Goal: Use online tool/utility: Utilize a website feature to perform a specific function

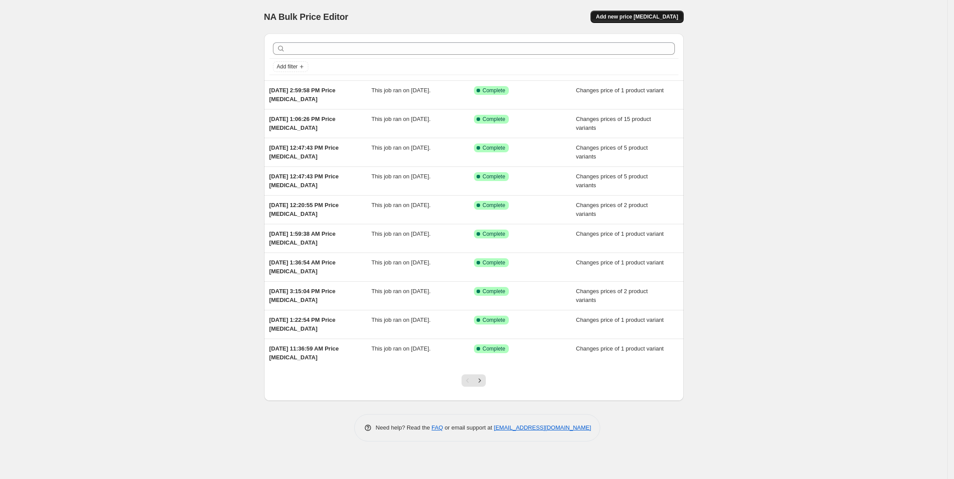
click at [627, 15] on span "Add new price change job" at bounding box center [637, 16] width 82 height 7
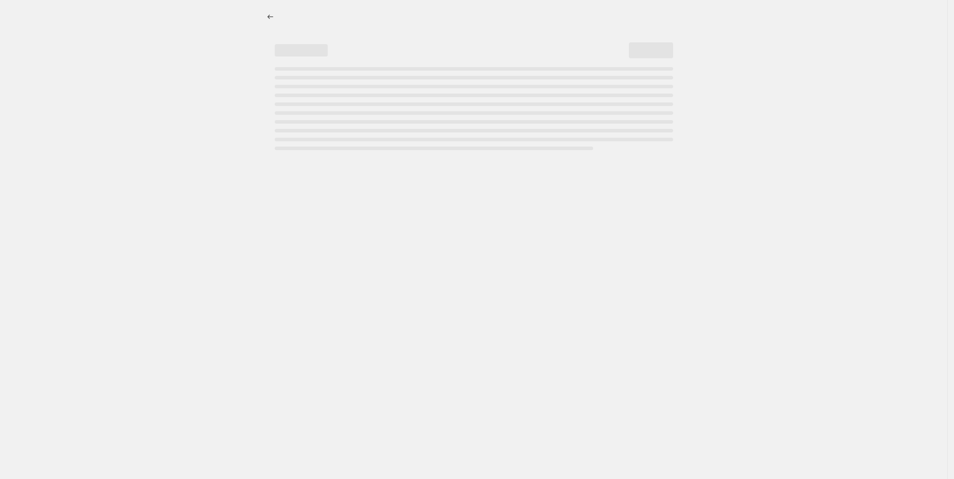
select select "percentage"
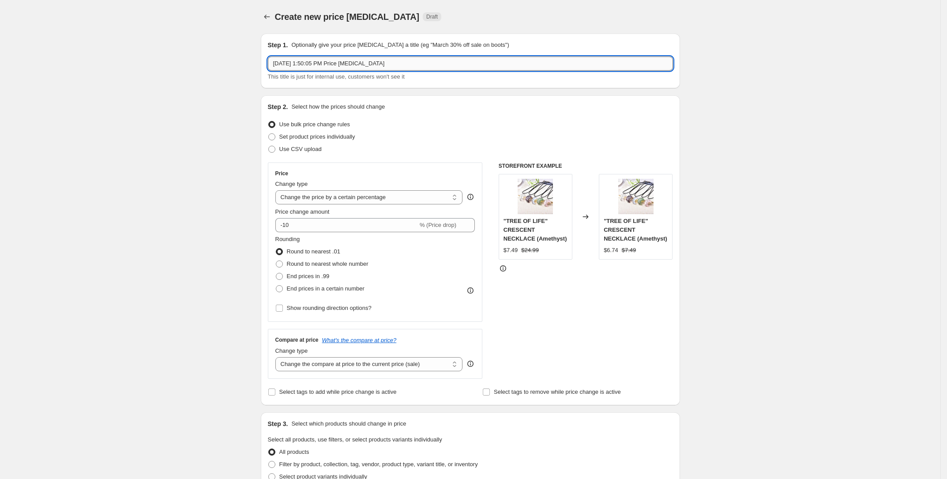
click at [359, 67] on input "Sep 16, 2025, 1:50:05 PM Price change job" at bounding box center [470, 64] width 405 height 14
type input "double prices"
click at [150, 177] on div "Create new price change job. This page is ready Create new price change job Dra…" at bounding box center [470, 470] width 941 height 940
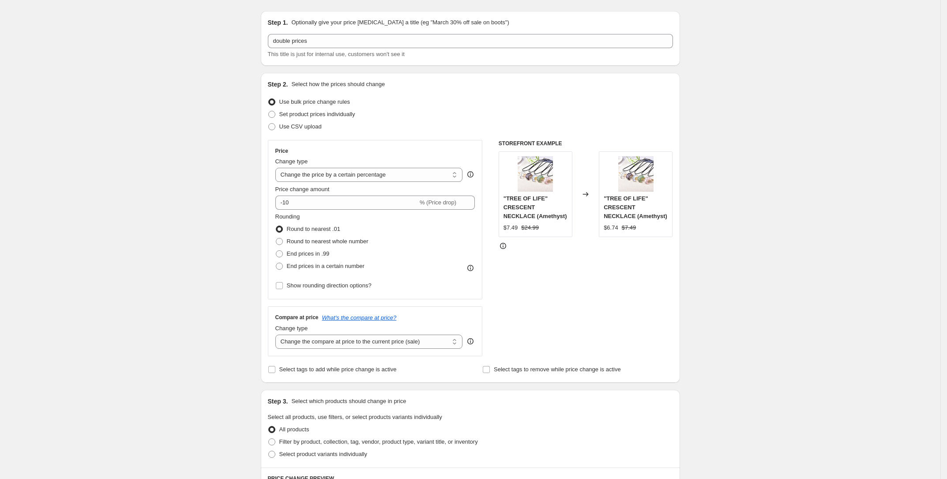
scroll to position [24, 0]
click at [276, 111] on span at bounding box center [271, 112] width 7 height 7
click at [269, 109] on input "Set product prices individually" at bounding box center [268, 109] width 0 height 0
radio input "true"
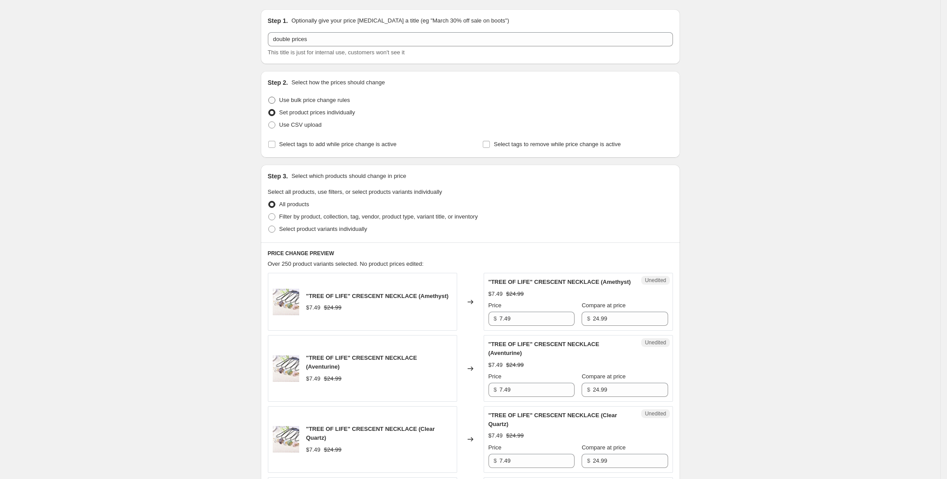
click at [274, 102] on span at bounding box center [271, 100] width 7 height 7
click at [269, 97] on input "Use bulk price change rules" at bounding box center [268, 97] width 0 height 0
radio input "true"
select select "percentage"
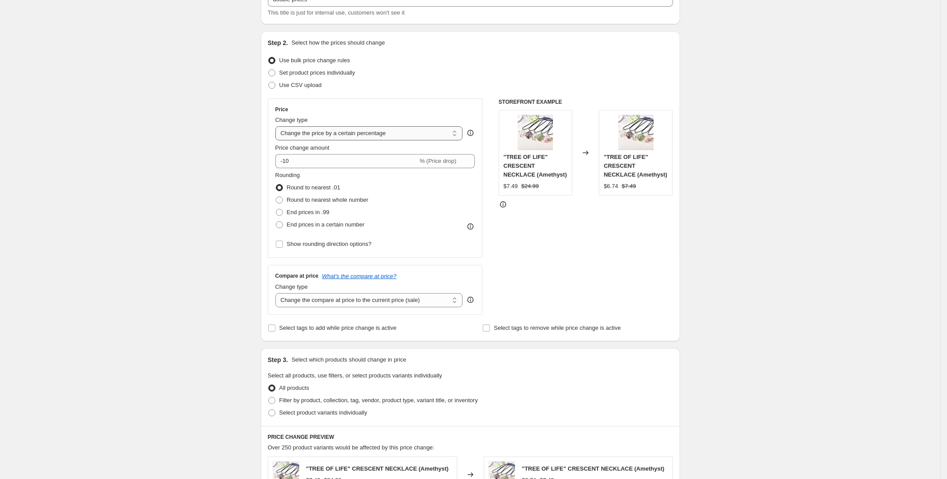
scroll to position [69, 0]
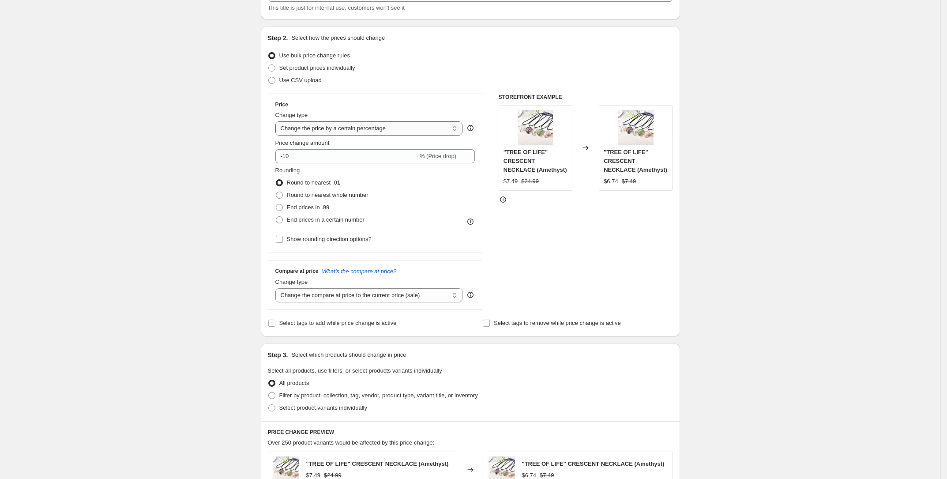
click at [312, 131] on select "Change the price to a certain amount Change the price by a certain amount Chang…" at bounding box center [370, 128] width 188 height 14
click at [286, 156] on input "-10" at bounding box center [347, 156] width 143 height 14
type input "100"
click at [316, 174] on fieldset "Rounding Round to nearest .01 Round to nearest whole number End prices in .99 E…" at bounding box center [322, 196] width 93 height 60
click at [283, 208] on span at bounding box center [279, 207] width 7 height 7
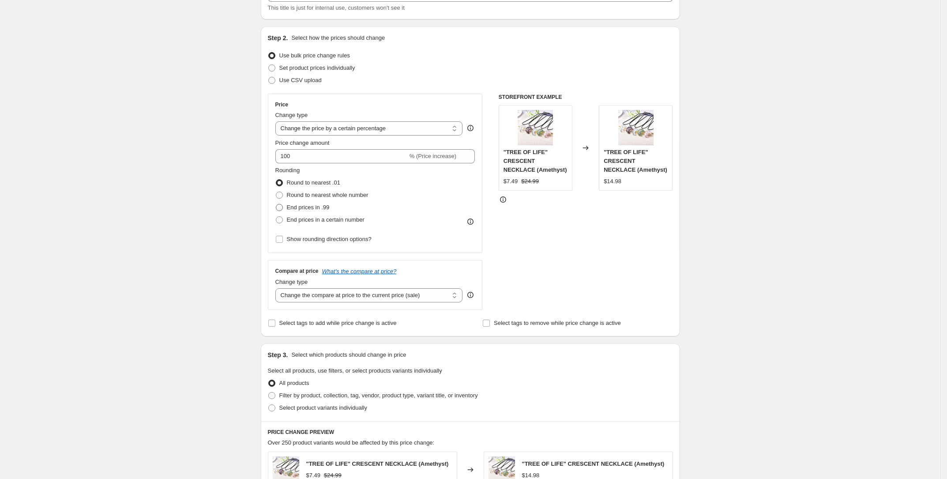
click at [276, 204] on input "End prices in .99" at bounding box center [276, 204] width 0 height 0
radio input "true"
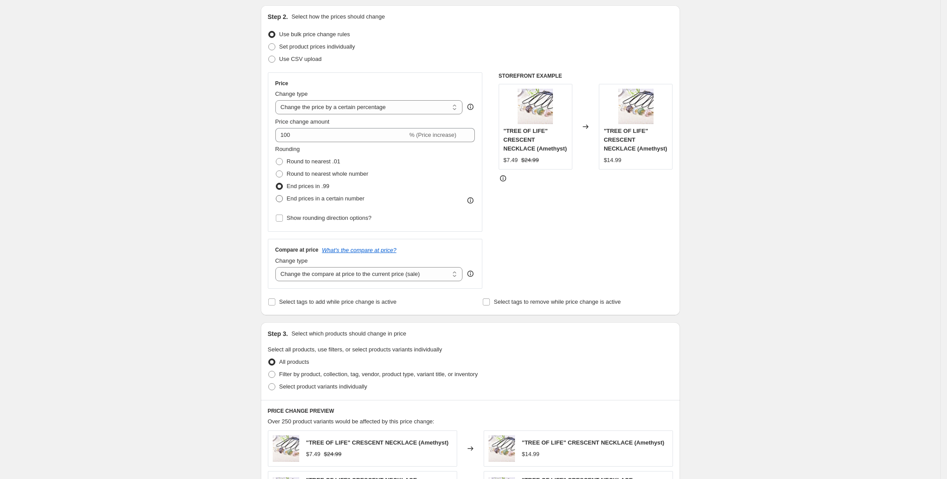
scroll to position [92, 0]
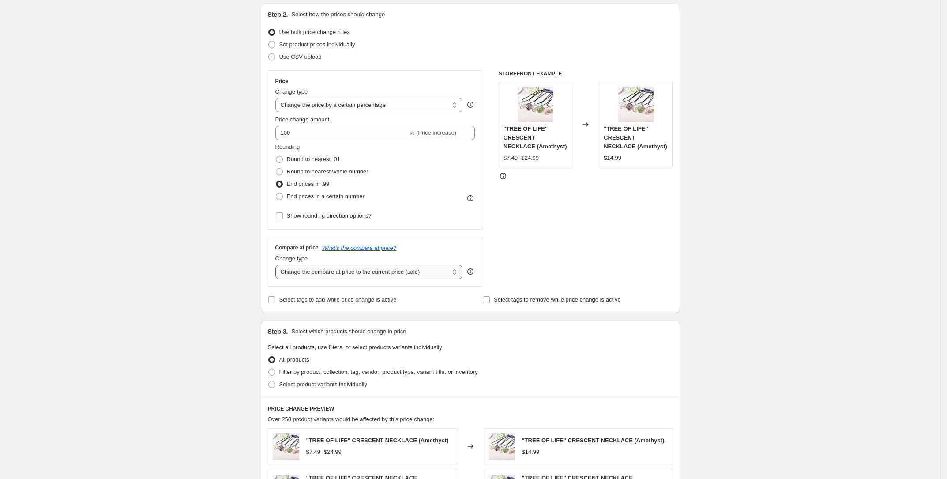
click at [338, 270] on select "Change the compare at price to the current price (sale) Change the compare at p…" at bounding box center [370, 272] width 188 height 14
select select "percentage"
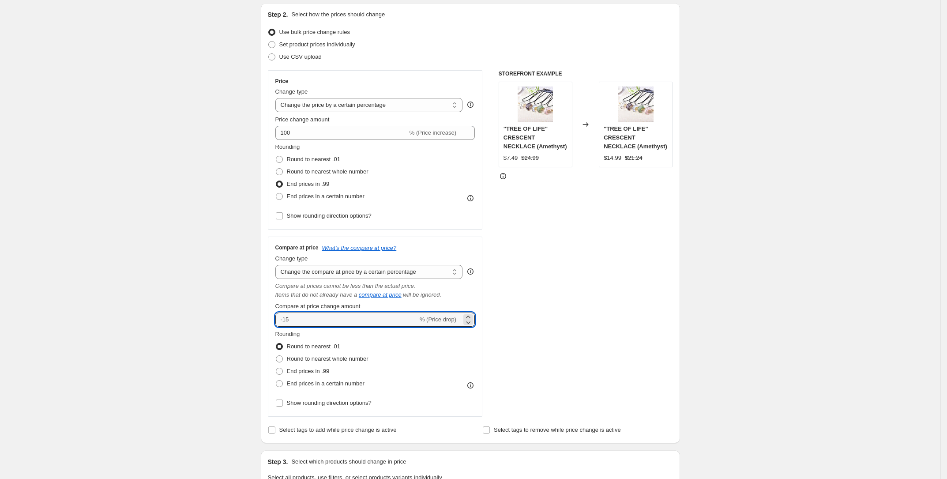
drag, startPoint x: 293, startPoint y: 321, endPoint x: 272, endPoint y: 318, distance: 20.9
click at [272, 318] on div "Compare at price What's the compare at price? Change type Change the compare at…" at bounding box center [375, 327] width 215 height 180
type input "100"
click at [208, 289] on div "Create new price change job. This page is ready Create new price change job Dra…" at bounding box center [470, 443] width 941 height 1071
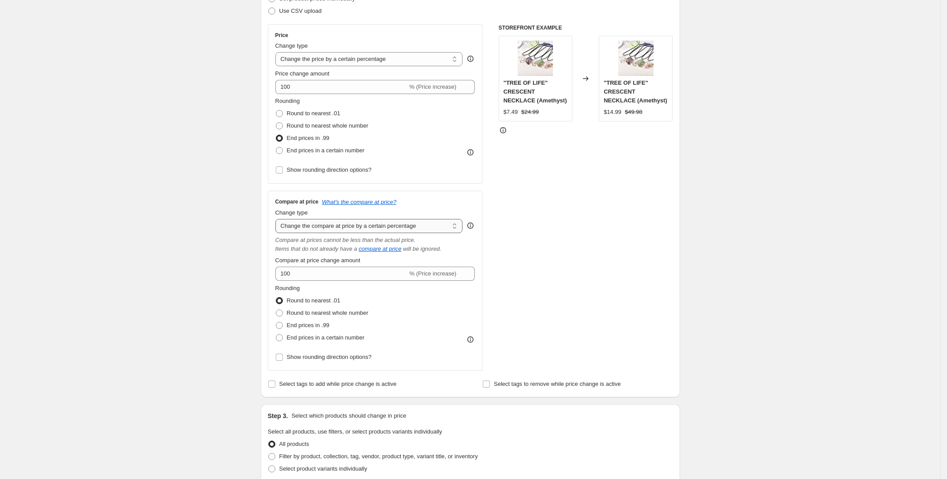
scroll to position [146, 0]
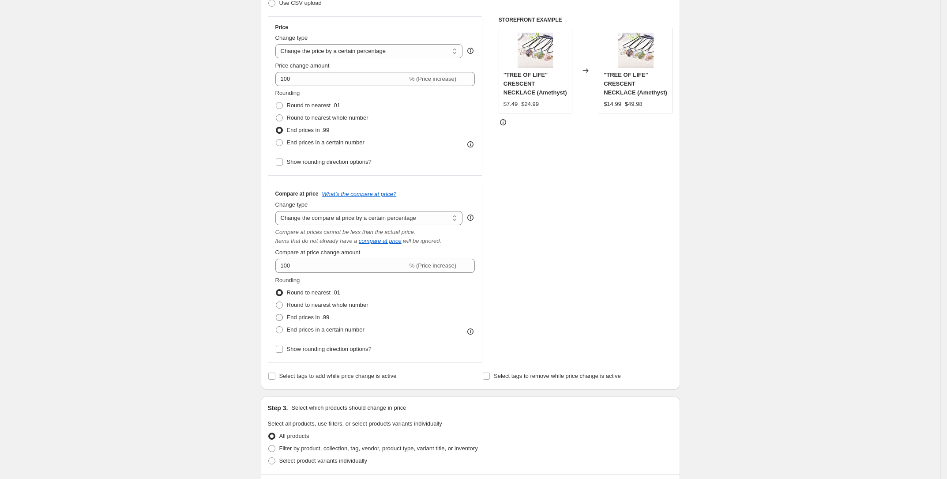
click at [283, 316] on span at bounding box center [279, 317] width 7 height 7
click at [276, 314] on input "End prices in .99" at bounding box center [276, 314] width 0 height 0
radio input "true"
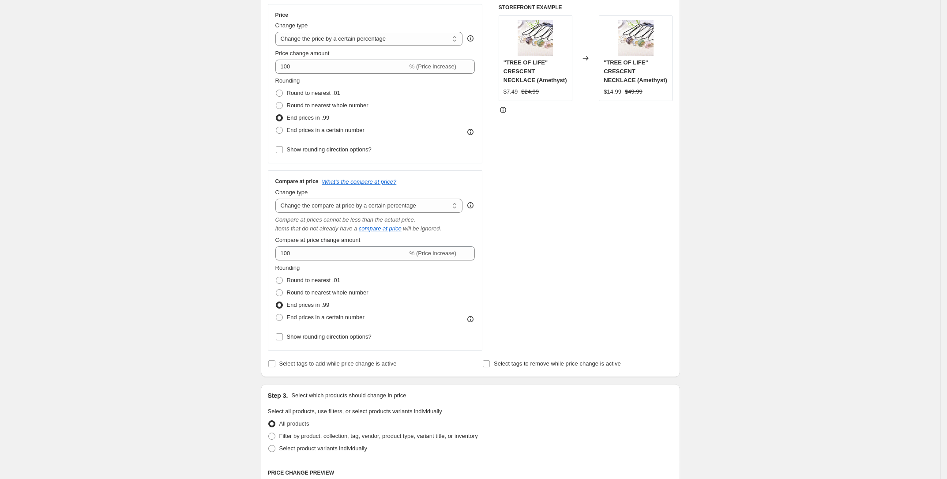
scroll to position [159, 0]
click at [276, 361] on input "Select tags to add while price change is active" at bounding box center [271, 362] width 7 height 7
checkbox input "true"
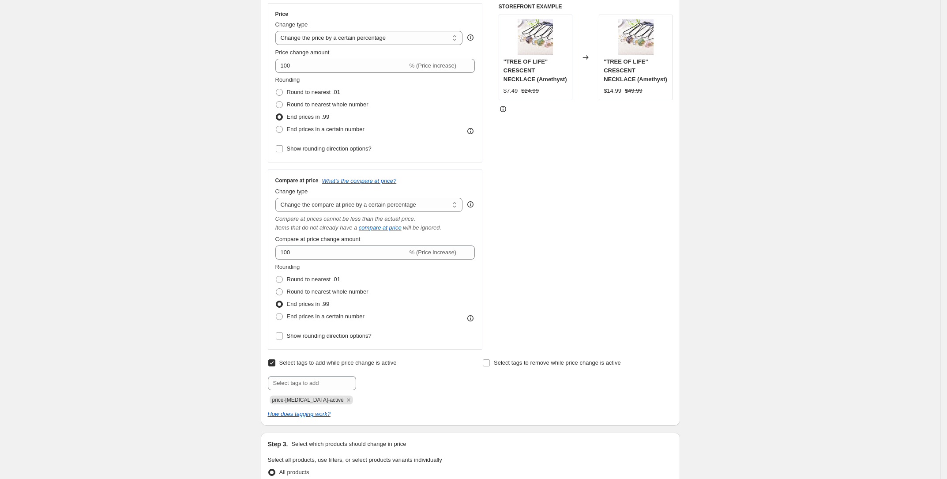
click at [783, 211] on div "Create new price change job. This page is ready Create new price change job Dra…" at bounding box center [470, 401] width 941 height 1120
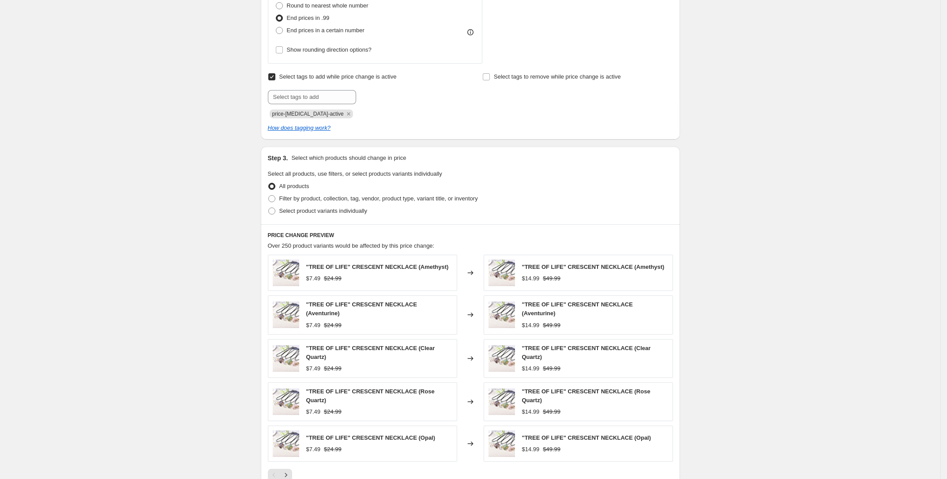
scroll to position [451, 0]
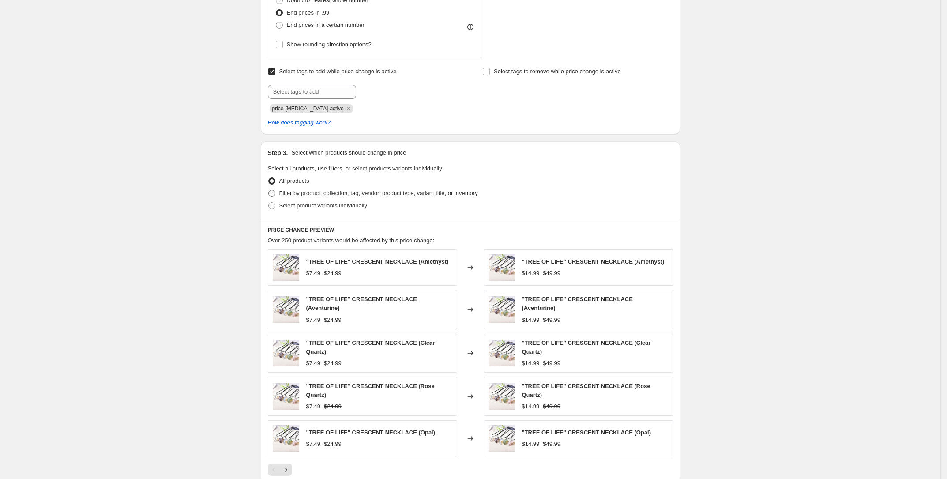
click at [289, 192] on span "Filter by product, collection, tag, vendor, product type, variant title, or inv…" at bounding box center [378, 193] width 199 height 7
click at [269, 190] on input "Filter by product, collection, tag, vendor, product type, variant title, or inv…" at bounding box center [268, 190] width 0 height 0
radio input "true"
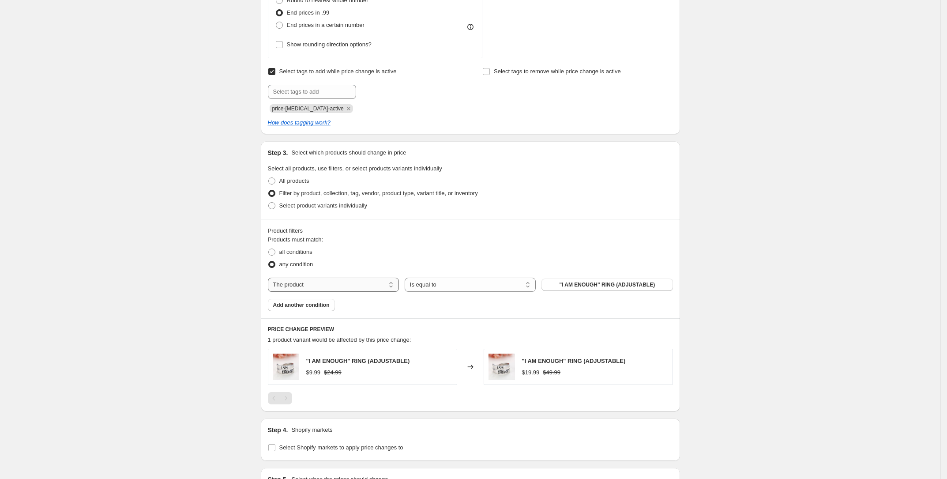
click at [324, 286] on select "The product The product's collection The product's tag The product's vendor The…" at bounding box center [333, 285] width 131 height 14
select select "tag"
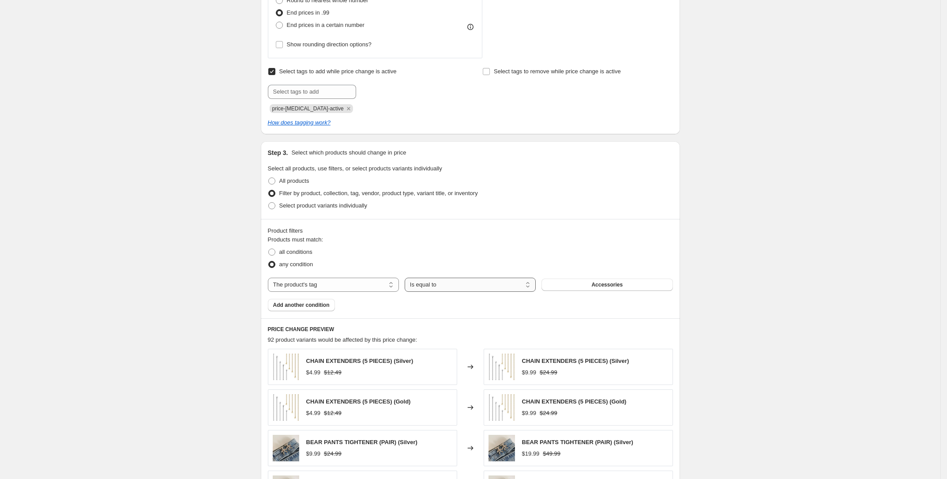
click at [432, 285] on select "Is equal to Is not equal to" at bounding box center [470, 285] width 131 height 14
select select "not_equal"
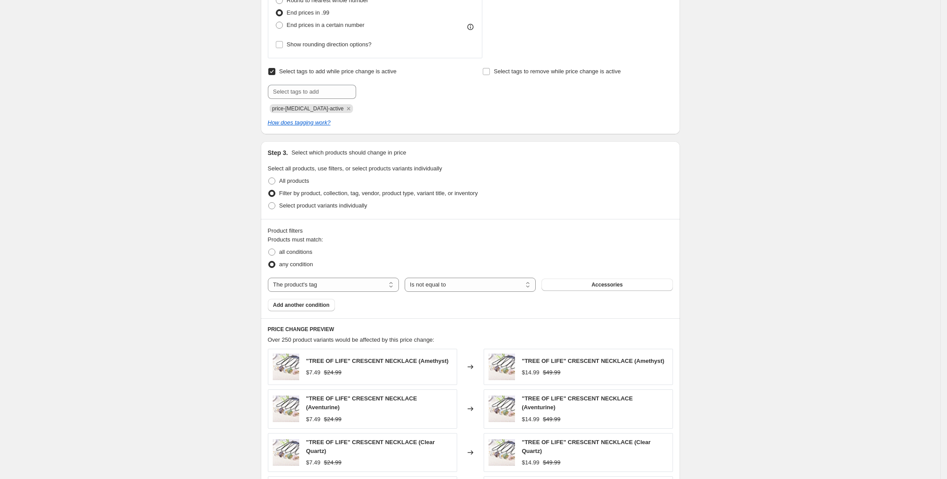
click at [574, 279] on button "Accessories" at bounding box center [607, 285] width 131 height 12
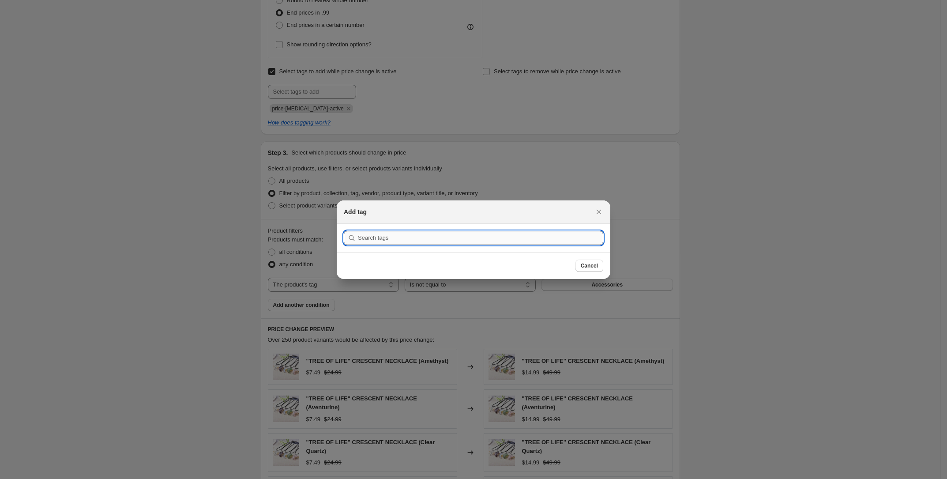
click at [401, 241] on input ":r5t:" at bounding box center [480, 238] width 245 height 14
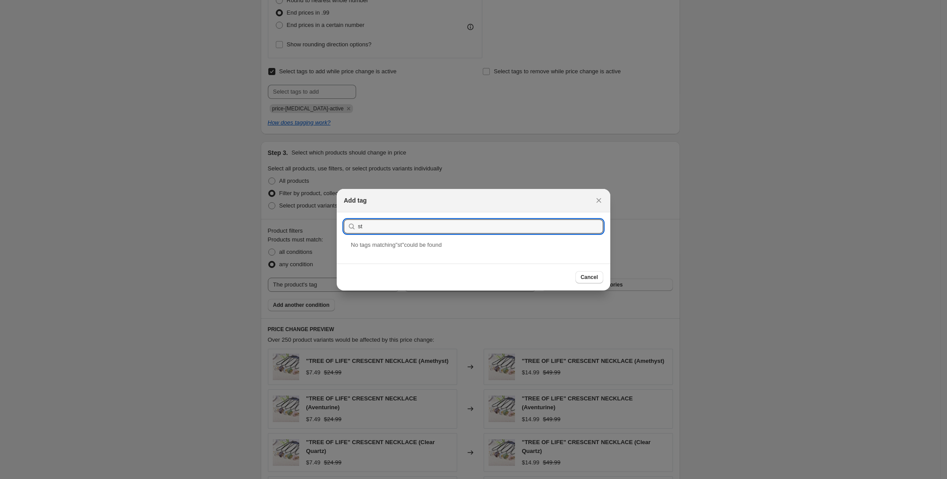
type input "s"
click at [382, 229] on input "deals" at bounding box center [480, 226] width 245 height 14
type input "high"
click at [393, 253] on div "high value inventory" at bounding box center [474, 251] width 274 height 23
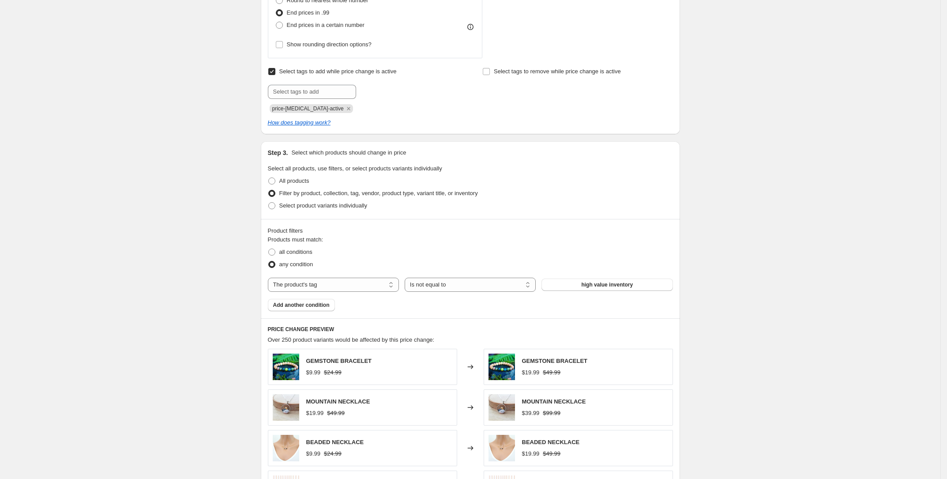
click at [750, 215] on div "Create new price change job. This page is ready Create new price change job Dra…" at bounding box center [470, 154] width 941 height 1211
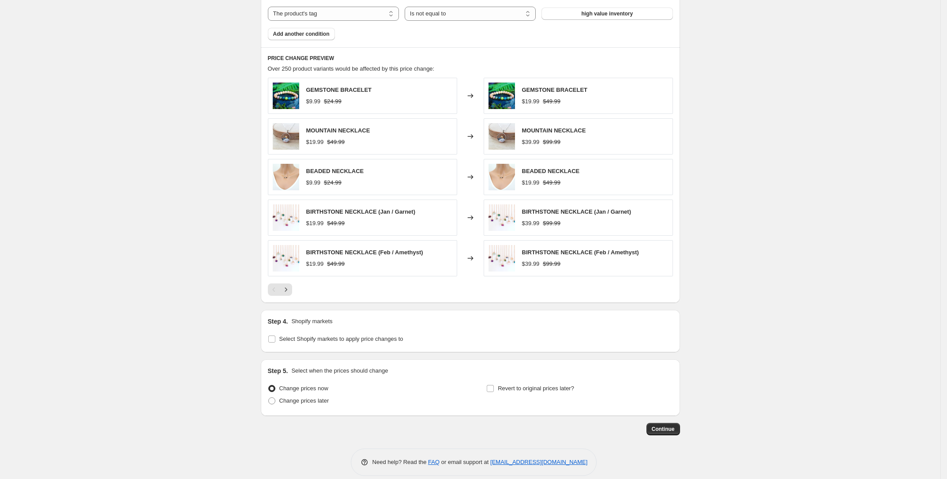
scroll to position [728, 0]
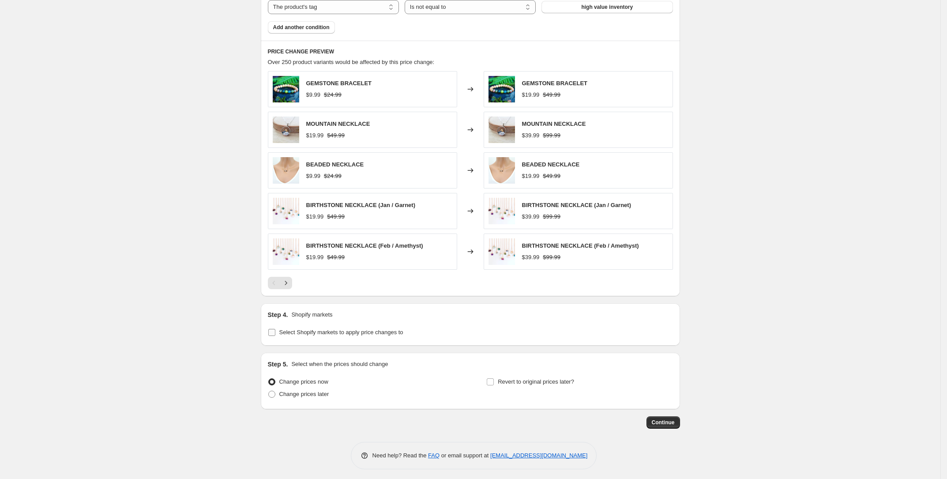
click at [290, 330] on span "Select Shopify markets to apply price changes to" at bounding box center [341, 332] width 124 height 7
click at [276, 330] on input "Select Shopify markets to apply price changes to" at bounding box center [271, 332] width 7 height 7
checkbox input "true"
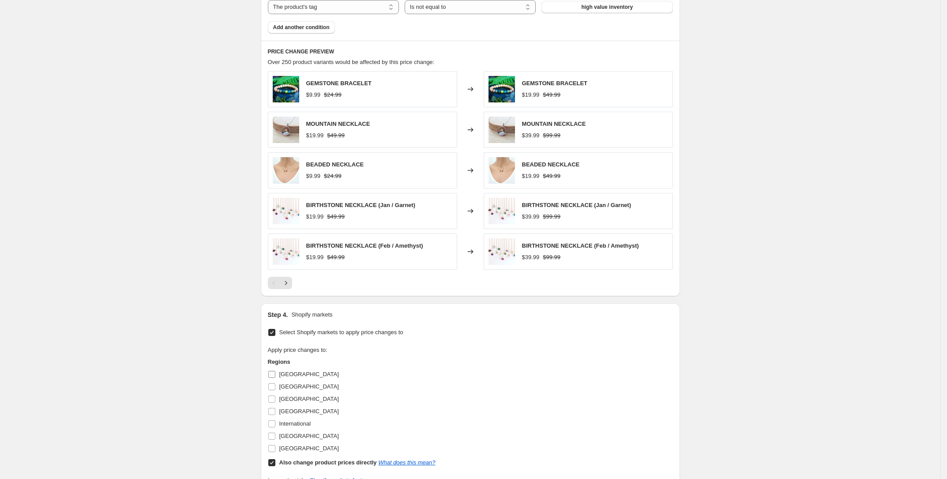
click at [275, 371] on input "[GEOGRAPHIC_DATA]" at bounding box center [271, 374] width 7 height 7
checkbox input "true"
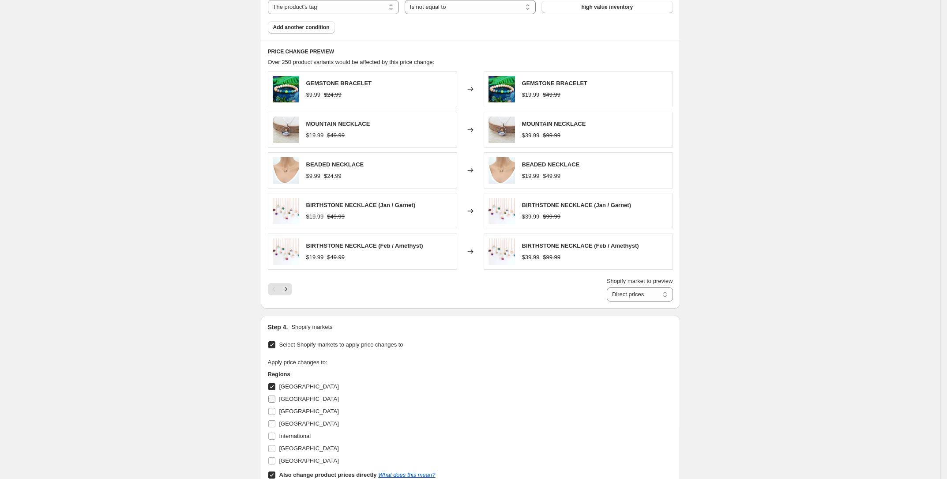
click at [276, 396] on input "[GEOGRAPHIC_DATA]" at bounding box center [271, 399] width 7 height 7
checkbox input "true"
click at [276, 411] on span at bounding box center [272, 412] width 8 height 8
click at [276, 411] on input "[GEOGRAPHIC_DATA]" at bounding box center [271, 411] width 7 height 7
checkbox input "true"
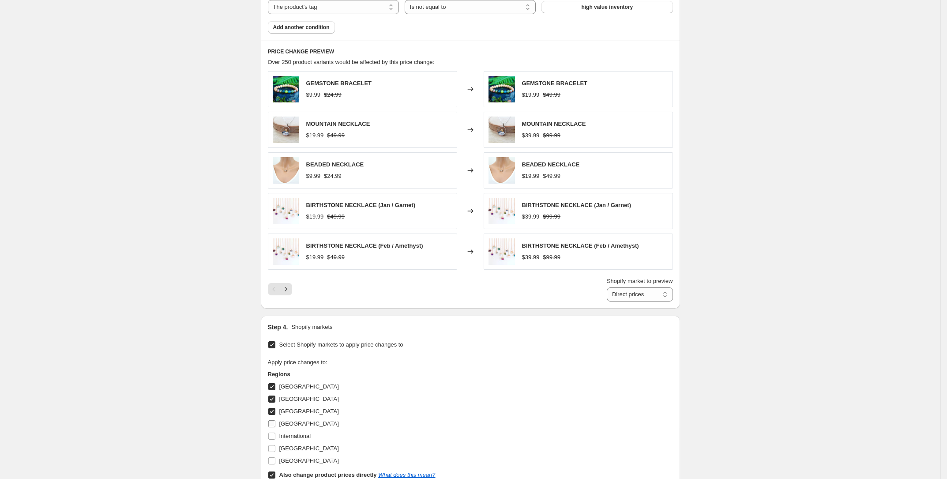
click at [279, 425] on label "[GEOGRAPHIC_DATA]" at bounding box center [303, 424] width 71 height 12
click at [276, 425] on input "[GEOGRAPHIC_DATA]" at bounding box center [271, 423] width 7 height 7
checkbox input "true"
click at [281, 442] on label "[GEOGRAPHIC_DATA]" at bounding box center [303, 448] width 71 height 12
click at [276, 445] on input "[GEOGRAPHIC_DATA]" at bounding box center [271, 448] width 7 height 7
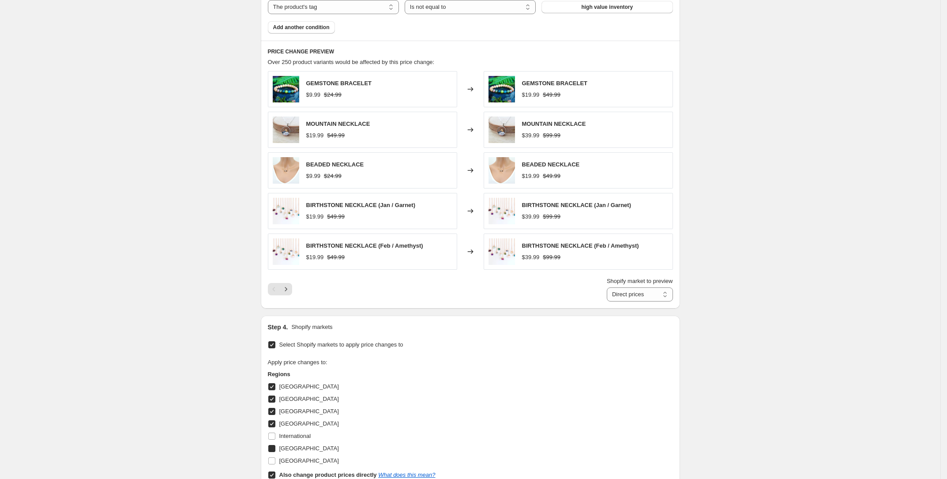
checkbox input "true"
click at [282, 460] on label "[GEOGRAPHIC_DATA]" at bounding box center [303, 461] width 71 height 12
click at [276, 460] on input "[GEOGRAPHIC_DATA]" at bounding box center [271, 460] width 7 height 7
checkbox input "true"
click at [276, 434] on span at bounding box center [272, 436] width 8 height 8
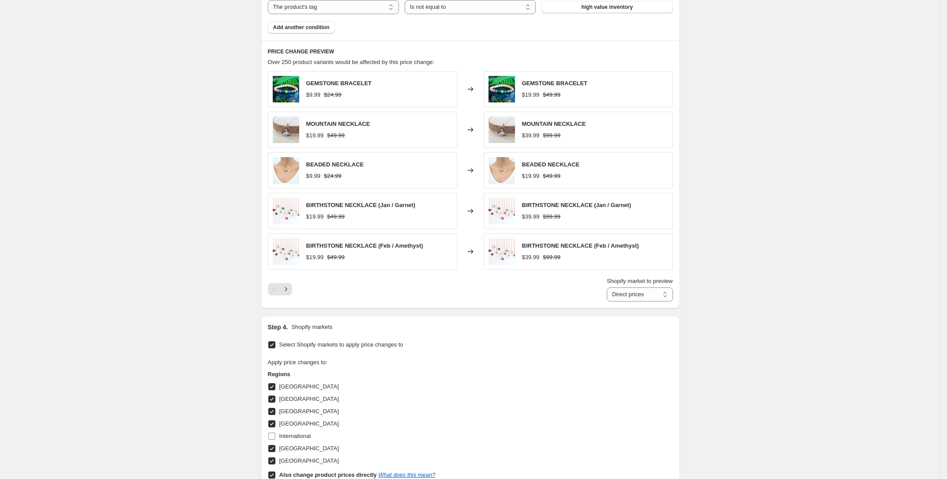
click at [276, 434] on input "International" at bounding box center [271, 436] width 7 height 7
checkbox input "true"
click at [647, 291] on select "Direct prices Australia Canada France Germany International United Kingdom Unit…" at bounding box center [640, 294] width 66 height 14
click at [644, 294] on select "Direct prices Australia Canada France Germany International United Kingdom Unit…" at bounding box center [634, 294] width 77 height 14
click at [640, 290] on select "Direct prices Australia Canada France Germany International United Kingdom Unit…" at bounding box center [634, 294] width 77 height 14
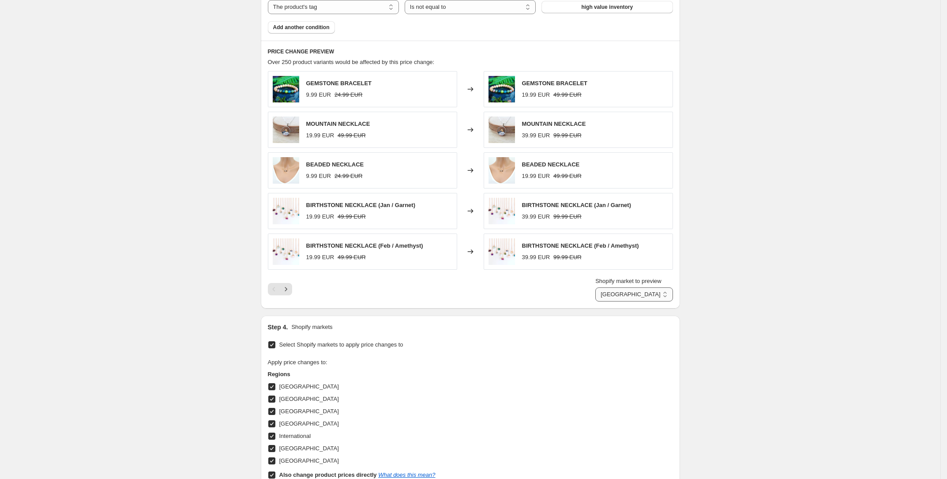
click at [637, 292] on select "Direct prices Australia Canada France Germany International United Kingdom Unit…" at bounding box center [634, 294] width 77 height 14
click at [639, 297] on select "Direct prices Australia Canada France Germany International United Kingdom Unit…" at bounding box center [640, 294] width 66 height 14
select select "34367209628"
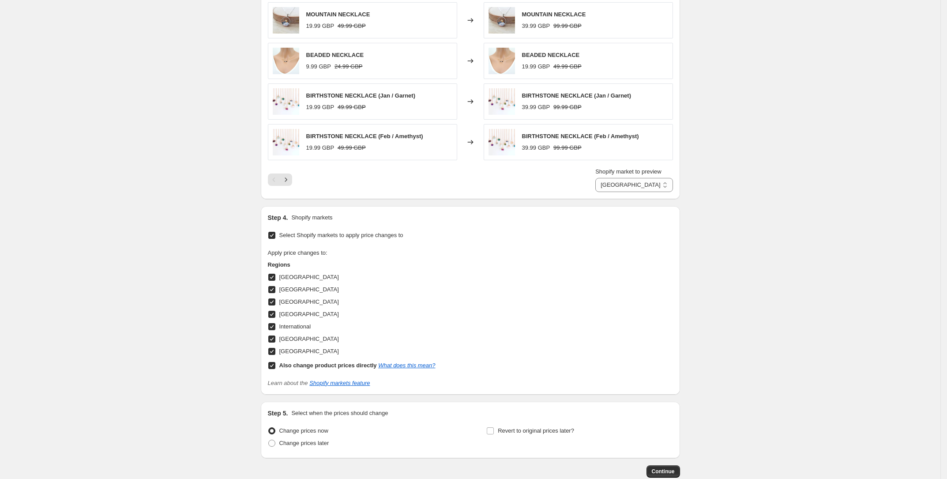
scroll to position [887, 0]
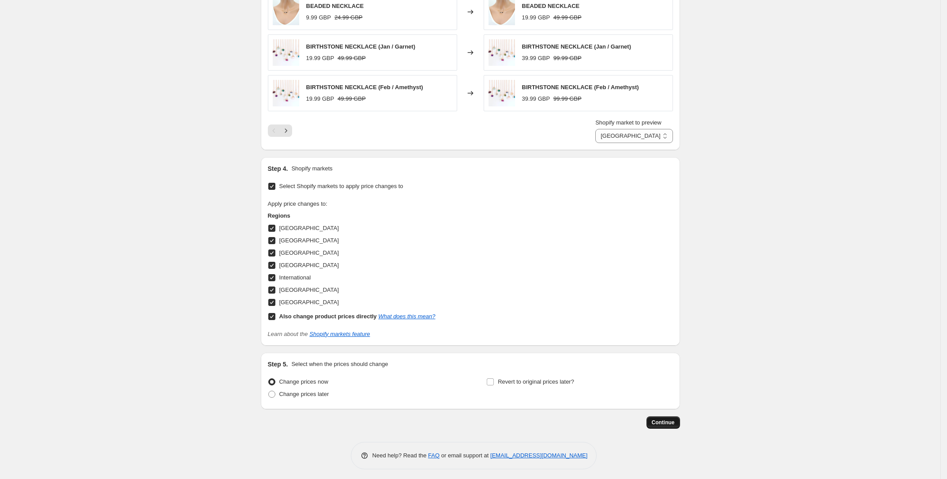
click at [662, 424] on button "Continue" at bounding box center [664, 422] width 34 height 12
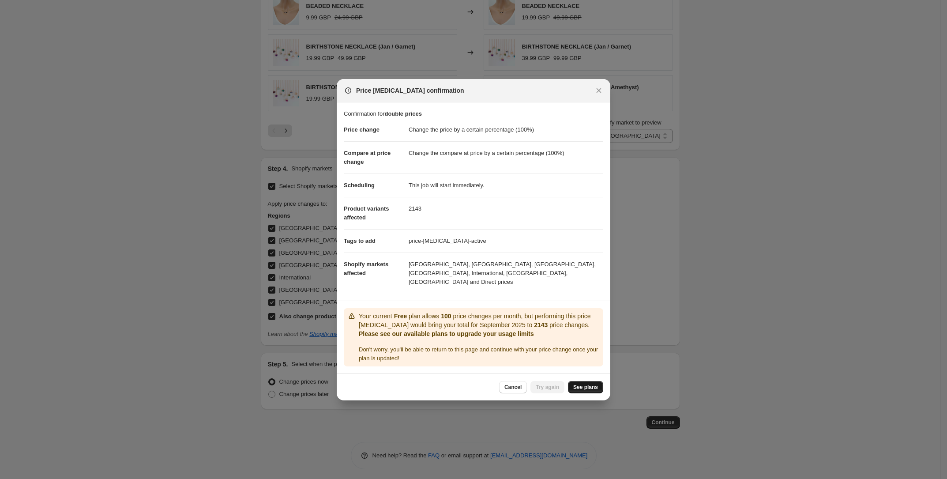
click at [585, 384] on span "See plans" at bounding box center [586, 387] width 25 height 7
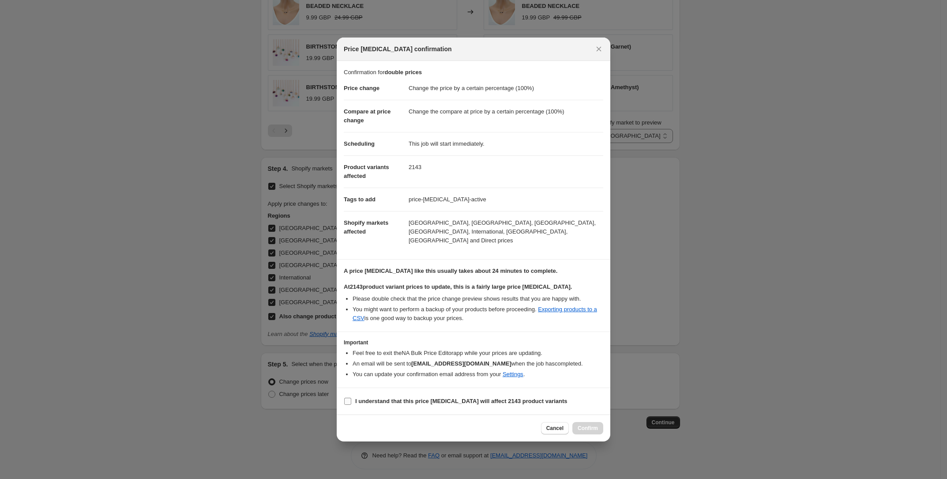
click at [346, 399] on input "I understand that this price change job will affect 2143 product variants" at bounding box center [347, 401] width 7 height 7
checkbox input "true"
click at [591, 425] on span "Confirm" at bounding box center [588, 428] width 20 height 7
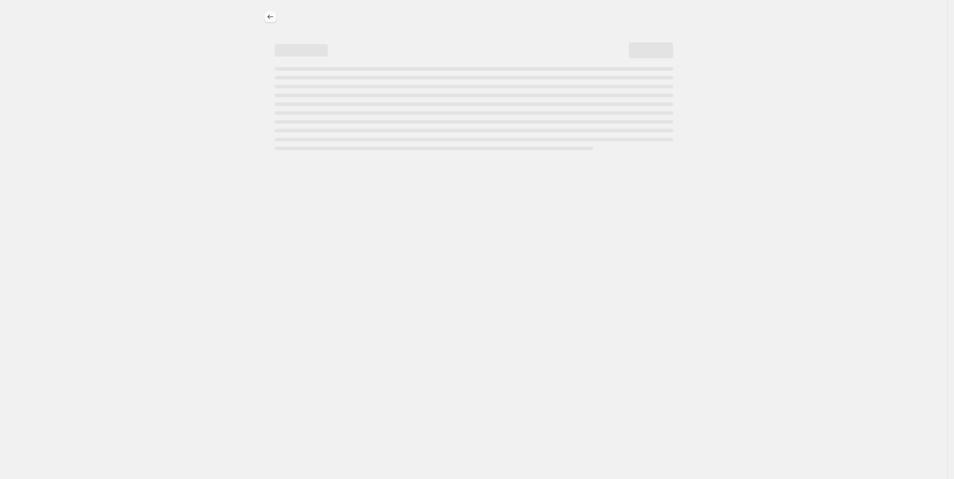
select select "percentage"
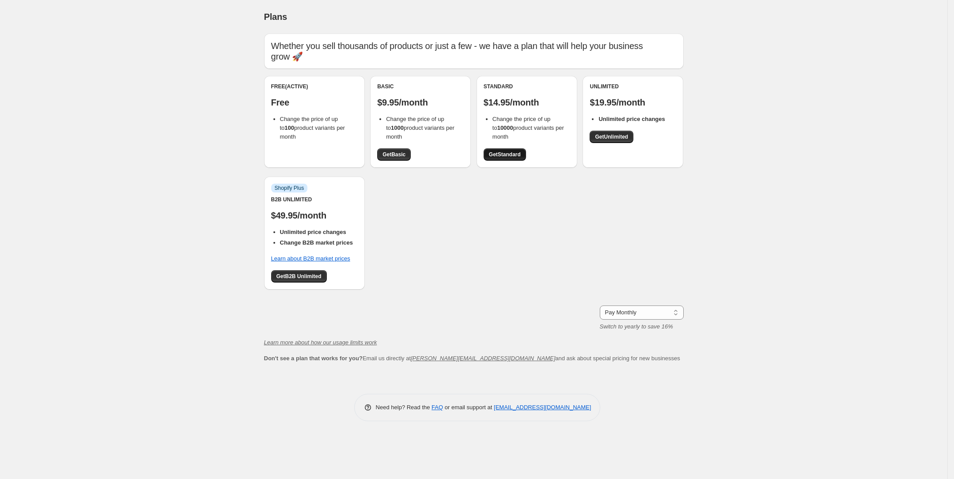
click at [509, 151] on span "Get Standard" at bounding box center [505, 154] width 32 height 7
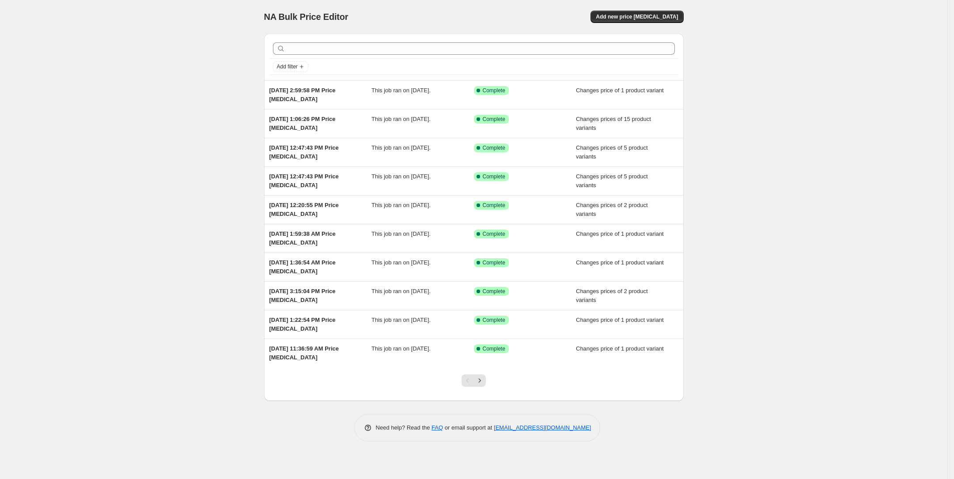
click at [194, 73] on div "NA Bulk Price Editor. This page is ready NA Bulk Price Editor Add new price cha…" at bounding box center [473, 239] width 947 height 479
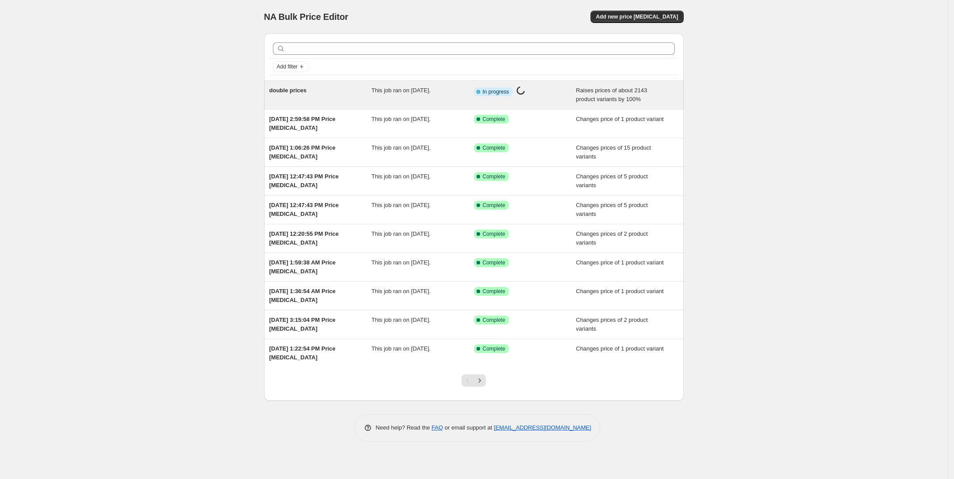
click at [292, 87] on span "double prices" at bounding box center [288, 90] width 38 height 7
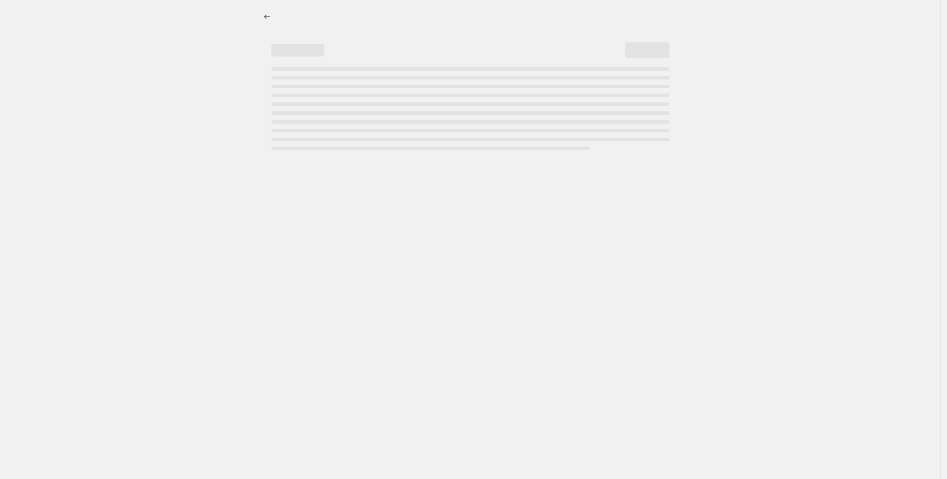
select select "percentage"
select select "tag"
select select "not_equal"
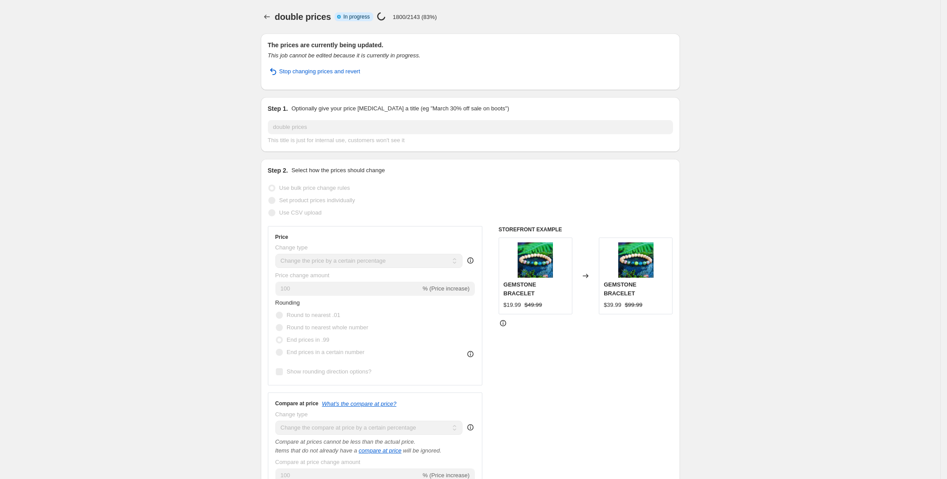
scroll to position [2, 0]
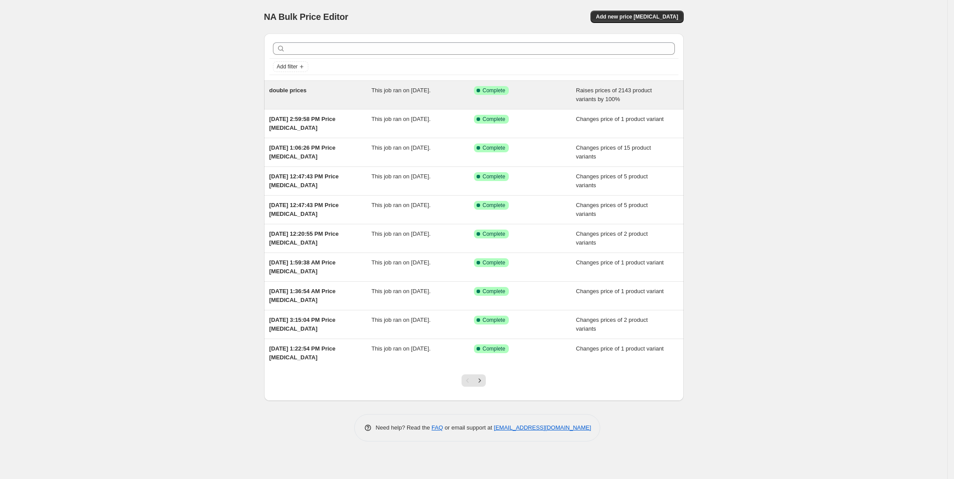
click at [290, 87] on span "double prices" at bounding box center [288, 90] width 38 height 7
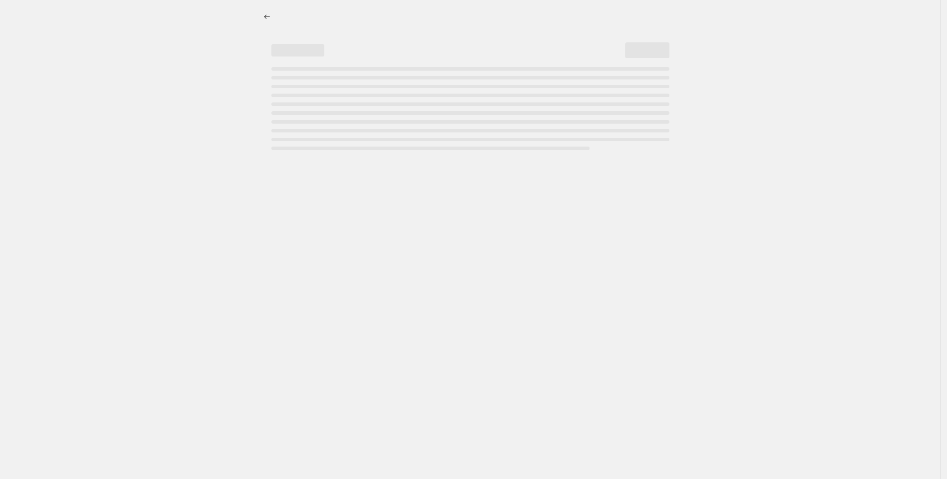
select select "percentage"
select select "tag"
select select "not_equal"
